Goal: Task Accomplishment & Management: Manage account settings

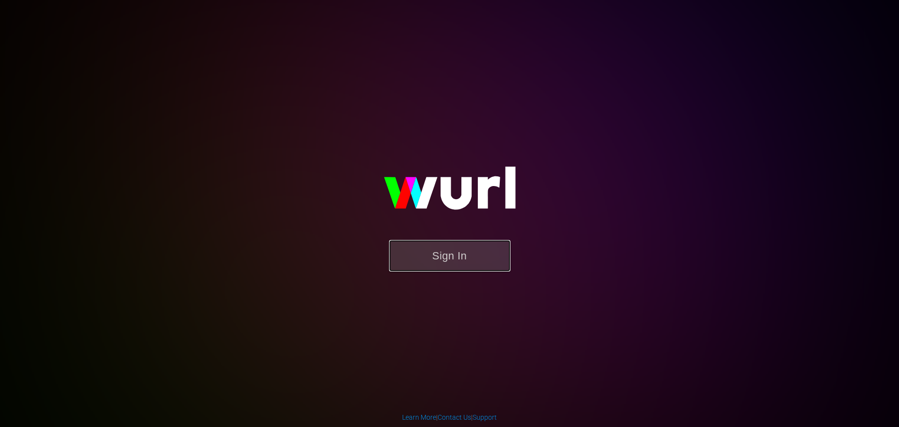
click at [470, 253] on button "Sign In" at bounding box center [449, 256] width 121 height 32
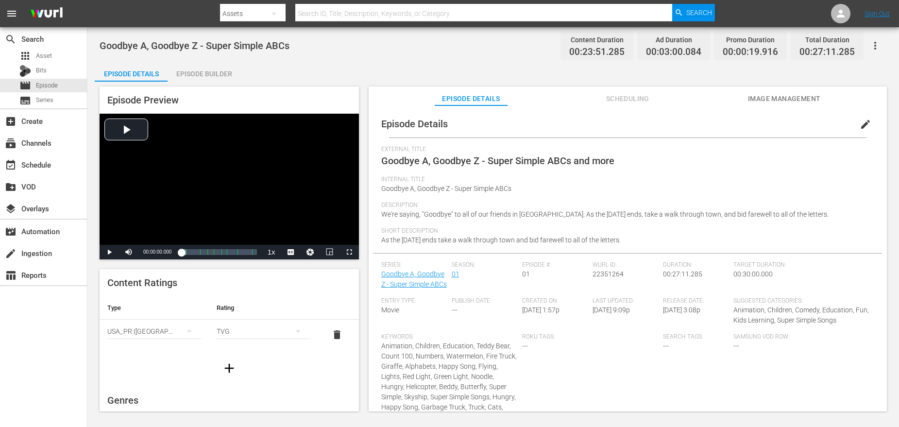
drag, startPoint x: 380, startPoint y: 214, endPoint x: 831, endPoint y: 221, distance: 450.9
click at [831, 221] on div "Episode Details edit External Title Goodbye A, Goodbye Z - Super Simple ABCs an…" at bounding box center [628, 302] width 509 height 384
copy span "We're saying, "Goodbye" to all of our friends in Alphabet Village. As the schoo…"
click at [424, 211] on span "We're saying, "Goodbye" to all of our friends in Alphabet Village. As the schoo…" at bounding box center [604, 214] width 447 height 8
click at [452, 214] on span "We're saying, "Goodbye" to all of our friends in Alphabet Village. As the schoo…" at bounding box center [604, 214] width 447 height 8
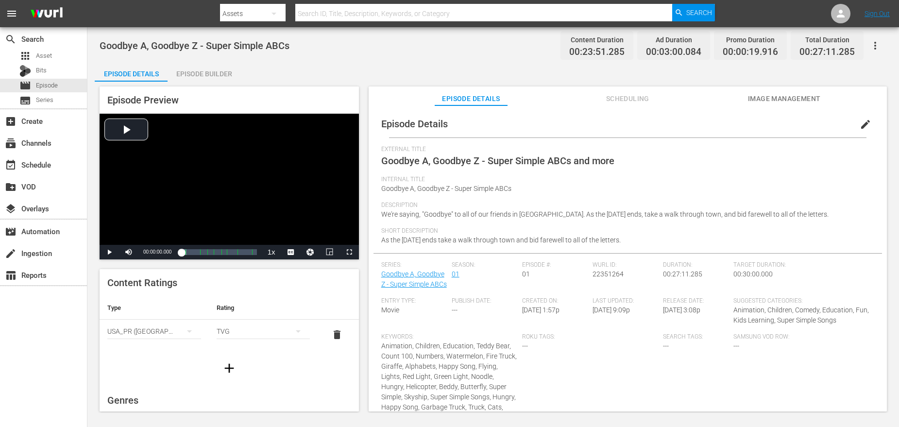
click at [861, 123] on span "edit" at bounding box center [866, 125] width 12 height 12
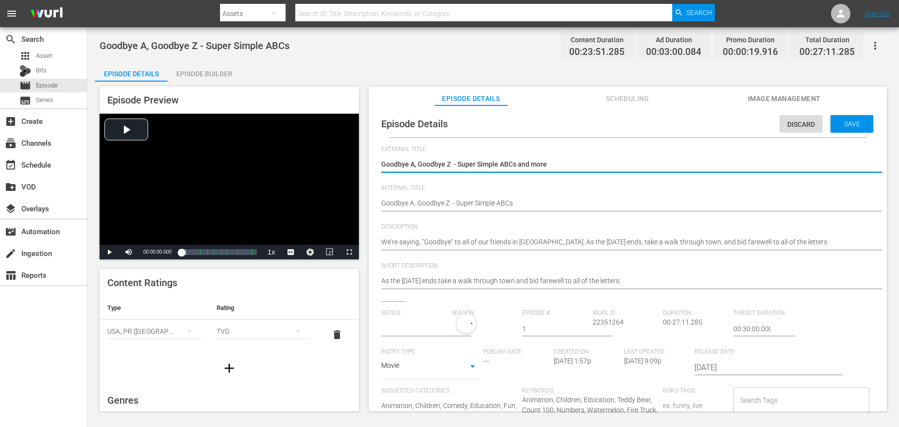
type input "Goodbye A, Goodbye Z - Super Simple ABCs"
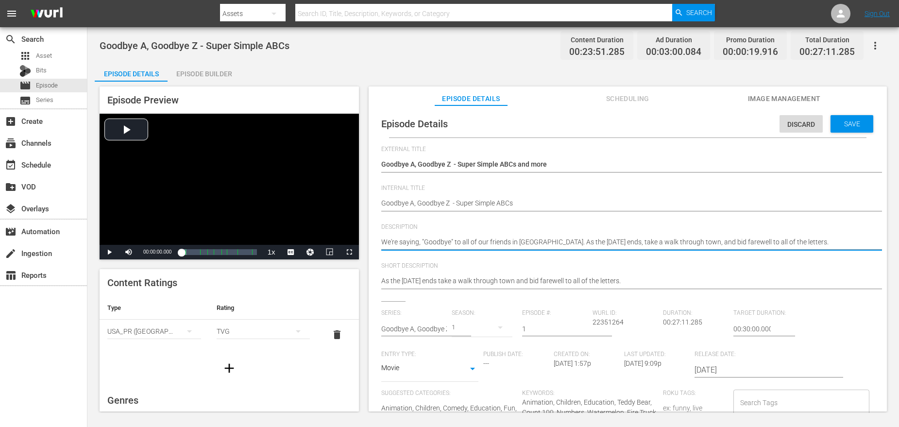
type textarea "We're saying, "Goodbye to all of our friends in Alphabet Village. As the school…"
type textarea "We're saying, "Goodbye" to all of our friends in Alphabet Village. As the schoo…"
click at [424, 241] on textarea "We're saying, "Goodbye" to all of our friends in Alphabet Village. As the schoo…" at bounding box center [625, 243] width 488 height 12
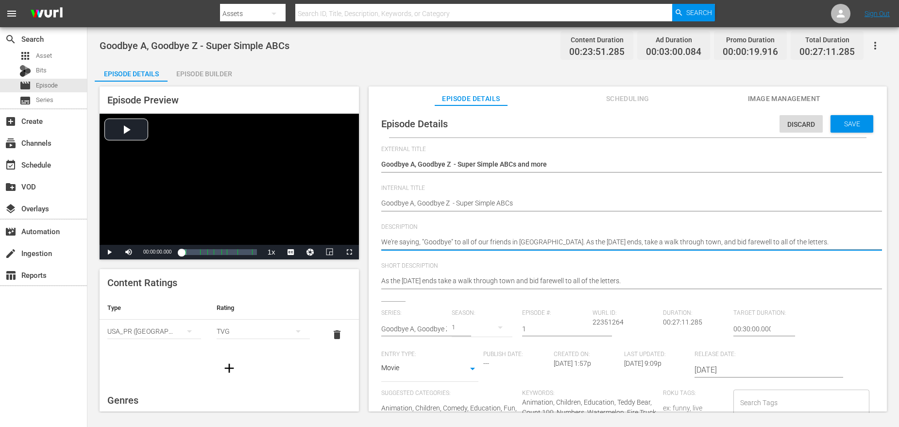
type textarea "We're saying, Goodbye" to all of our friends in Alphabet Village. As the school…"
type textarea "We're saying, "Goodbye" to all of our friends in Alphabet Village. As the schoo…"
click at [847, 122] on span "Save" at bounding box center [853, 124] width 32 height 8
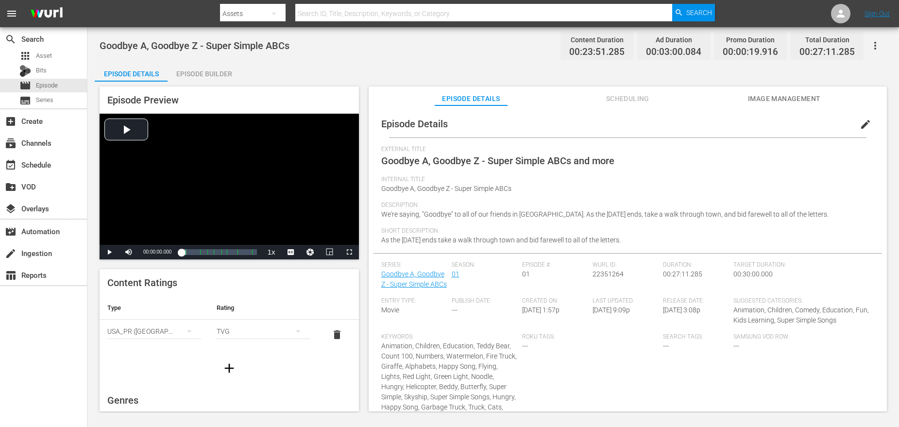
click at [864, 122] on span "edit" at bounding box center [866, 125] width 12 height 12
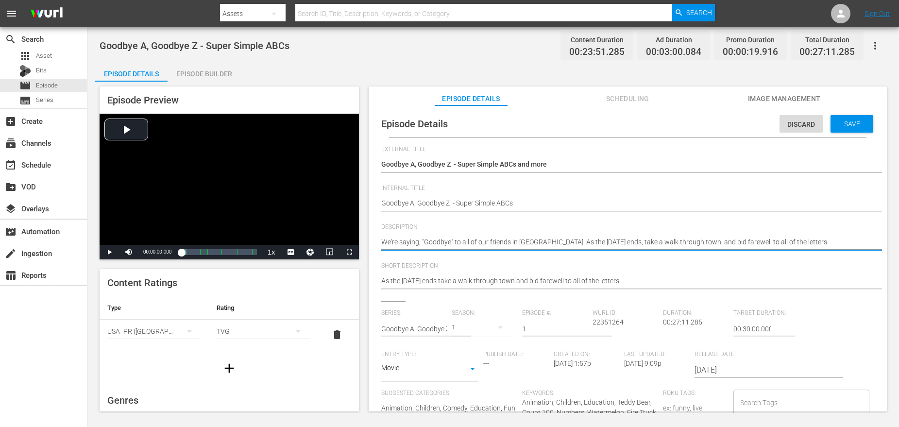
drag, startPoint x: 450, startPoint y: 240, endPoint x: 422, endPoint y: 240, distance: 28.2
click at [452, 242] on textarea "We're saying, "Goodbye" to all of our friends in Alphabet Village. As the schoo…" at bounding box center [625, 243] width 488 height 12
drag, startPoint x: 452, startPoint y: 240, endPoint x: 422, endPoint y: 241, distance: 30.2
click at [422, 241] on textarea "We're saying, "Goodbye" to all of our friends in Alphabet Village. As the schoo…" at bounding box center [625, 243] width 488 height 12
drag, startPoint x: 822, startPoint y: 240, endPoint x: 384, endPoint y: 230, distance: 437.8
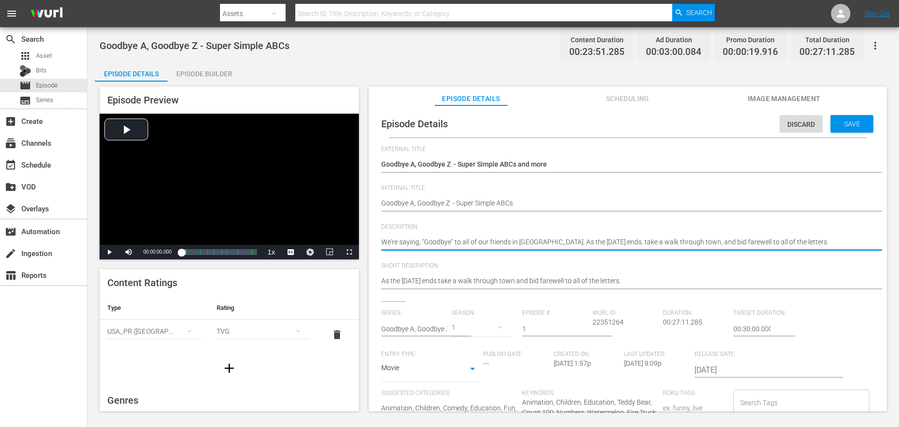
click at [384, 230] on div "Description We're saying, "Goodbye" to all of our friends in Alphabet Village. …" at bounding box center [627, 242] width 493 height 39
click at [393, 240] on textarea "We're saying, "Goodbye" to all of our friends in Alphabet Village. As the schoo…" at bounding box center [625, 243] width 488 height 12
type textarea "Were saying, "Goodbye" to all of our friends in Alphabet Village. As the school…"
type textarea "We're saying, "Goodbye" to all of our friends in Alphabet Village. As the schoo…"
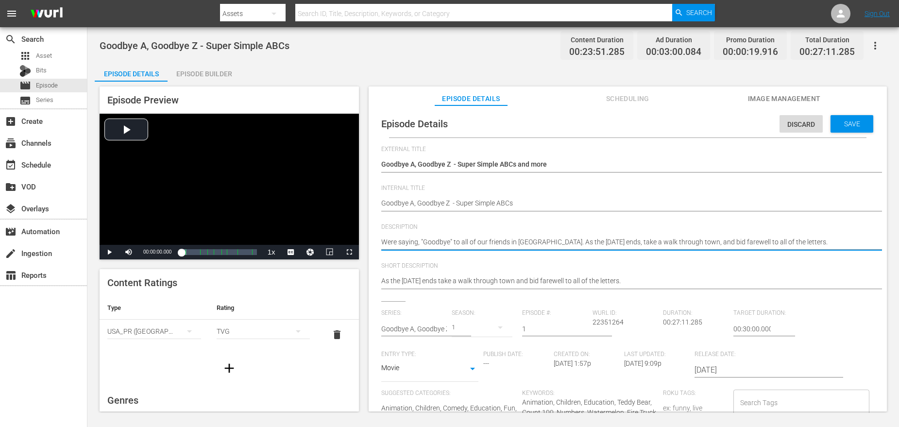
type textarea "We're saying, "Goodbye" to all of our friends in Alphabet Village. As the schoo…"
click at [844, 127] on span "Save" at bounding box center [853, 124] width 32 height 8
